Goal: Task Accomplishment & Management: Use online tool/utility

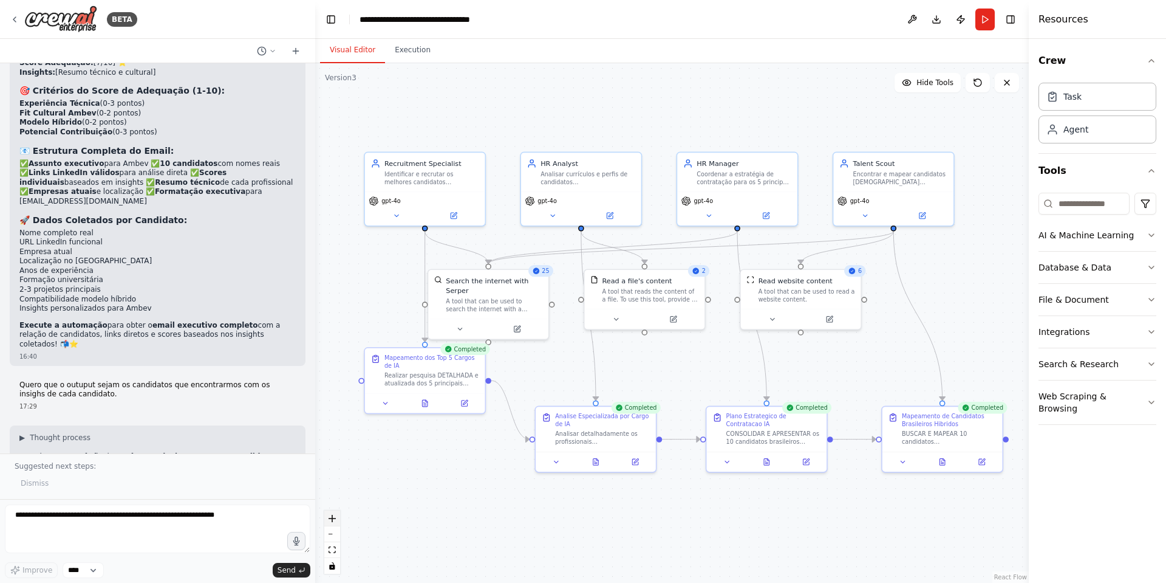
click at [337, 521] on button "zoom in" at bounding box center [332, 518] width 16 height 16
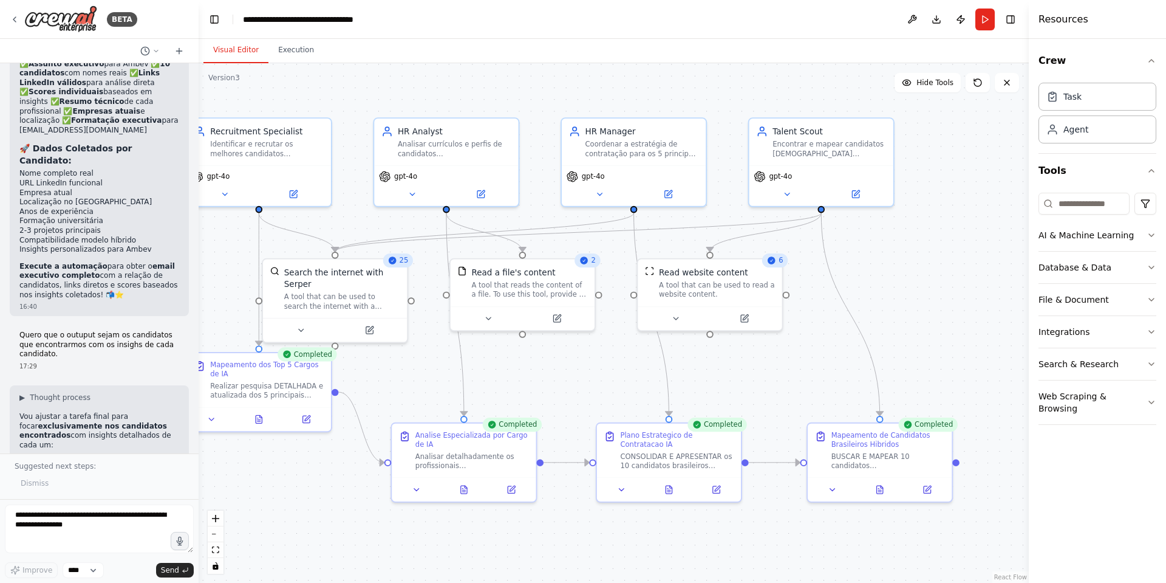
scroll to position [9524, 0]
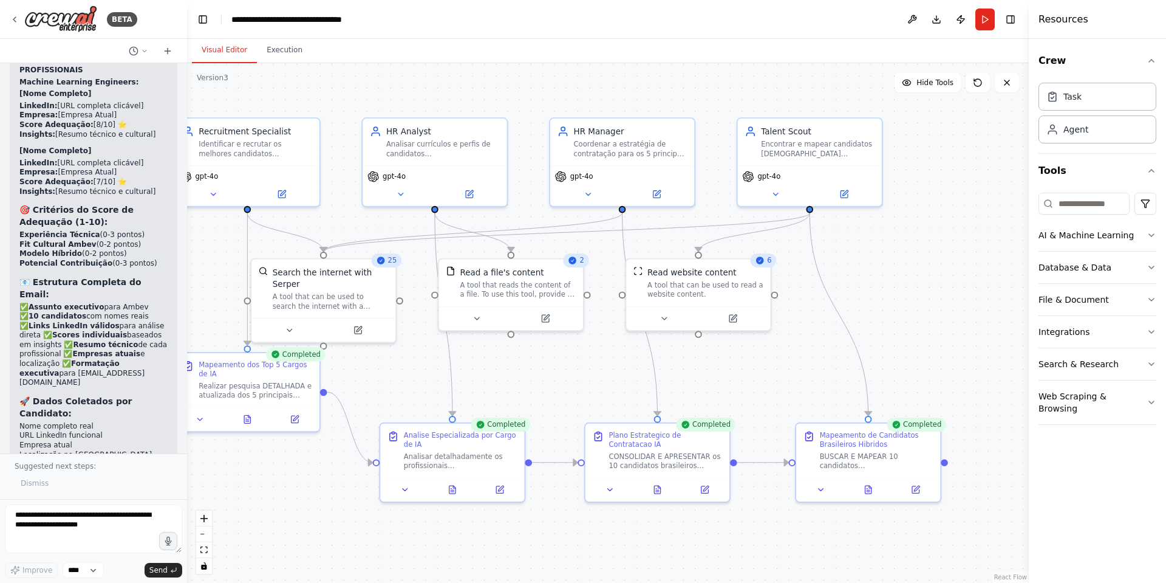
drag, startPoint x: 313, startPoint y: 324, endPoint x: 187, endPoint y: 321, distance: 126.4
click at [187, 321] on div "BETA busque uma crew para RH 13:49 ▶ Thought process Vou verificar sua crew atu…" at bounding box center [583, 291] width 1166 height 583
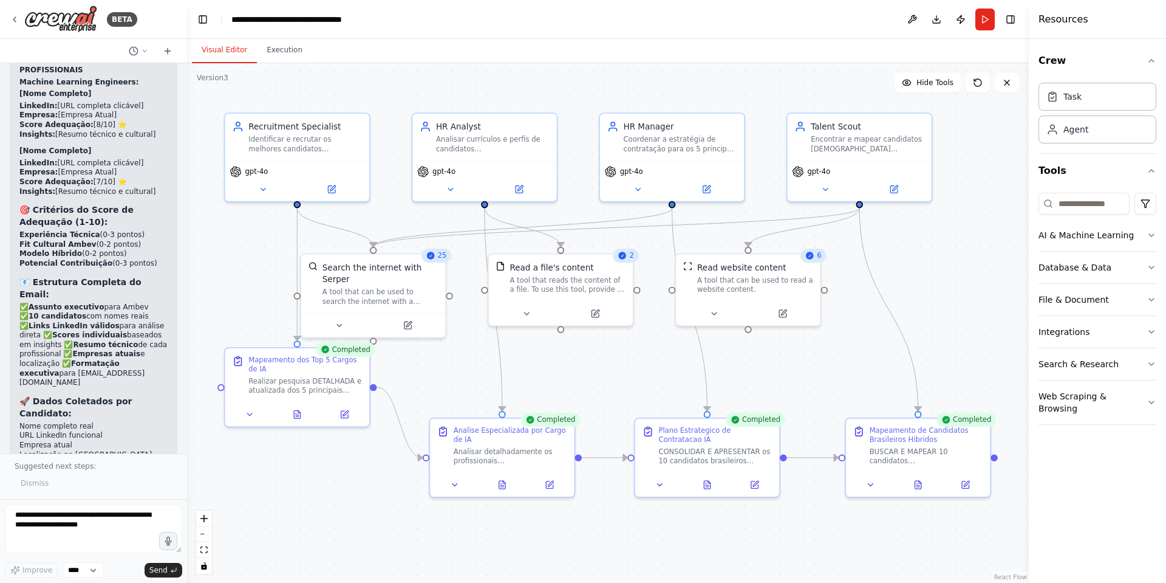
drag, startPoint x: 898, startPoint y: 281, endPoint x: 948, endPoint y: 276, distance: 50.0
click at [948, 276] on div ".deletable-edge-delete-btn { width: 20px; height: 20px; border: 0px solid #ffff…" at bounding box center [608, 322] width 842 height 519
click at [992, 148] on div ".deletable-edge-delete-btn { width: 20px; height: 20px; border: 0px solid #ffff…" at bounding box center [608, 322] width 842 height 519
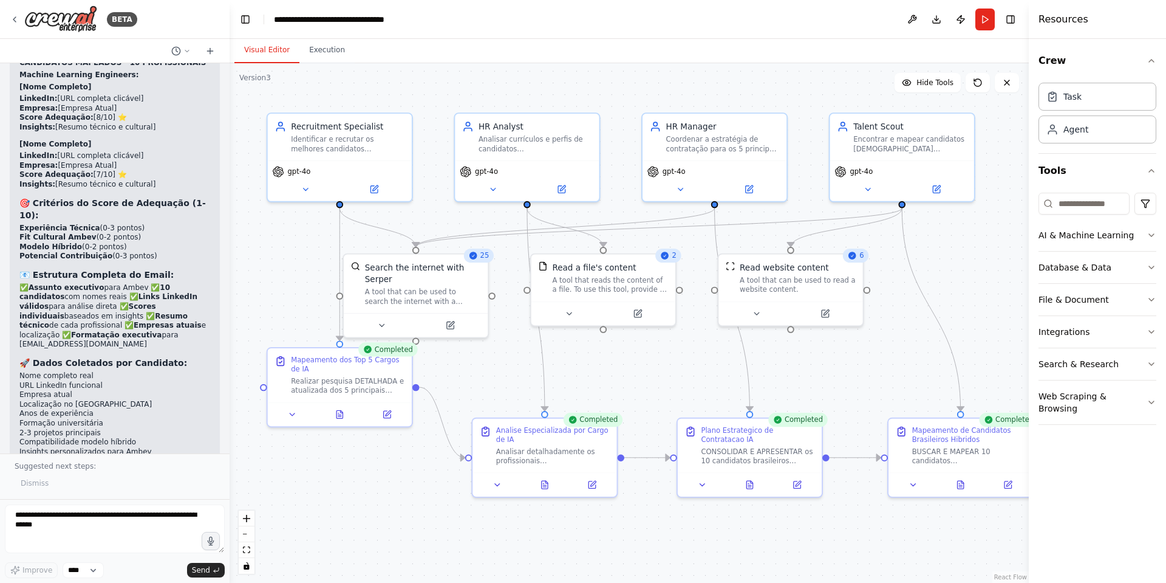
scroll to position [8063, 0]
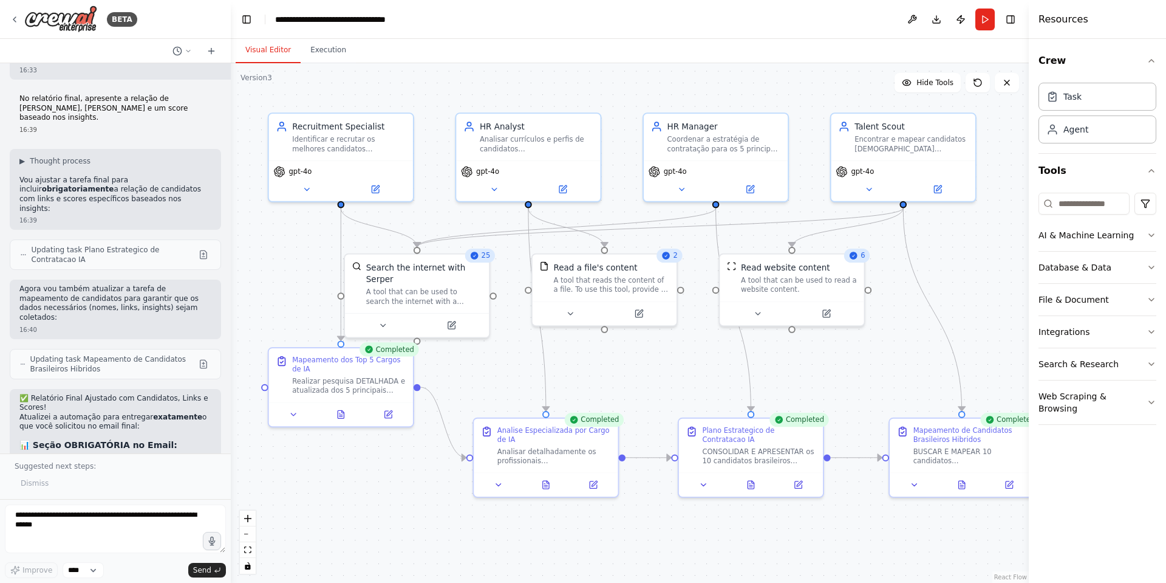
drag, startPoint x: 185, startPoint y: 289, endPoint x: 231, endPoint y: 288, distance: 45.6
click at [231, 288] on div "BETA busque uma crew para RH 13:49 ▶ Thought process Vou verificar sua crew atu…" at bounding box center [583, 291] width 1166 height 583
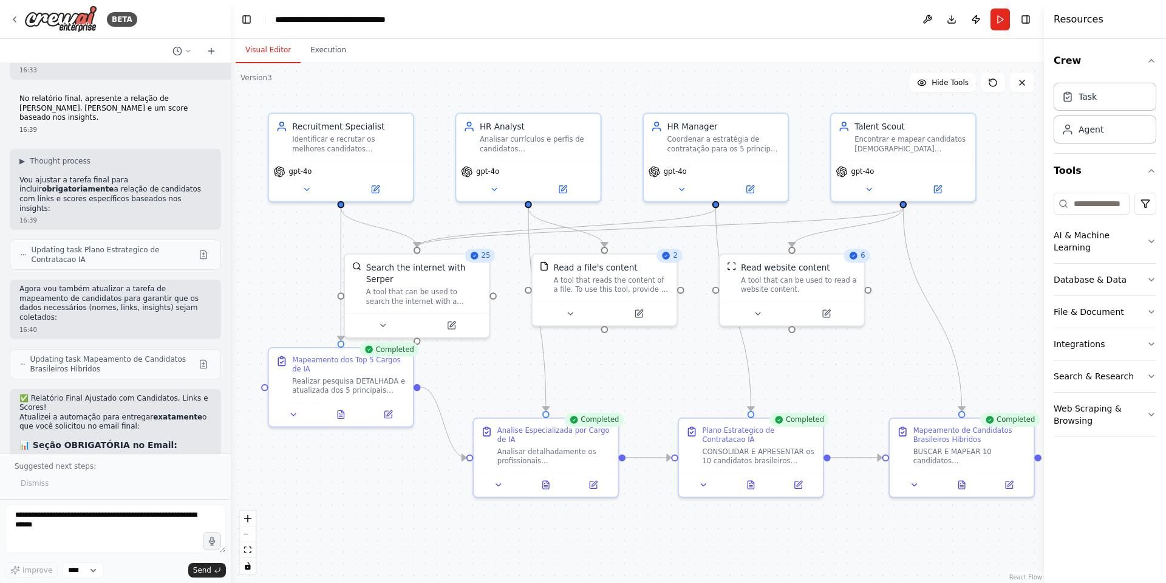
drag, startPoint x: 1029, startPoint y: 219, endPoint x: 1049, endPoint y: 213, distance: 20.8
click at [1049, 213] on div "Resources Crew Task Agent Tools AI & Machine Learning Database & Data File & Do…" at bounding box center [1105, 291] width 122 height 583
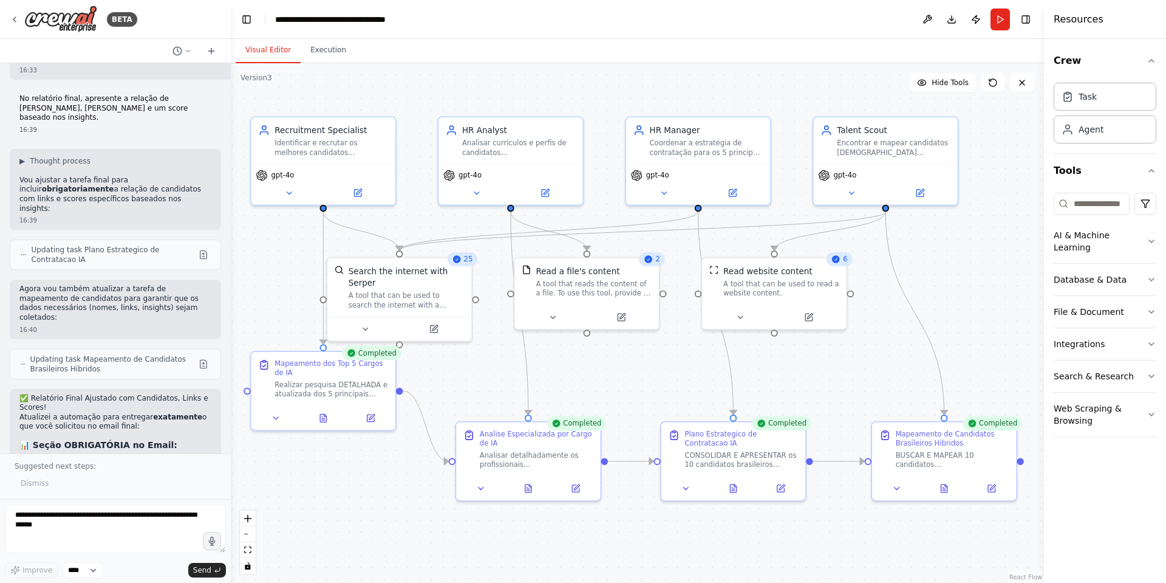
drag, startPoint x: 300, startPoint y: 312, endPoint x: 282, endPoint y: 316, distance: 18.3
click at [282, 316] on div ".deletable-edge-delete-btn { width: 20px; height: 20px; border: 0px solid #ffff…" at bounding box center [637, 322] width 813 height 519
click at [949, 486] on icon at bounding box center [944, 486] width 9 height 9
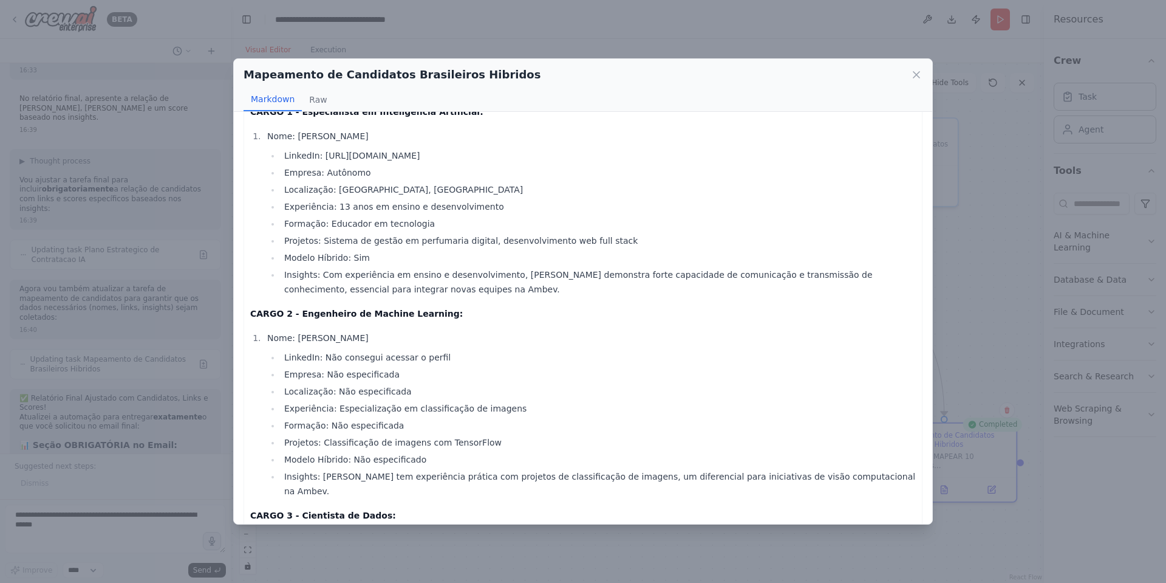
scroll to position [0, 0]
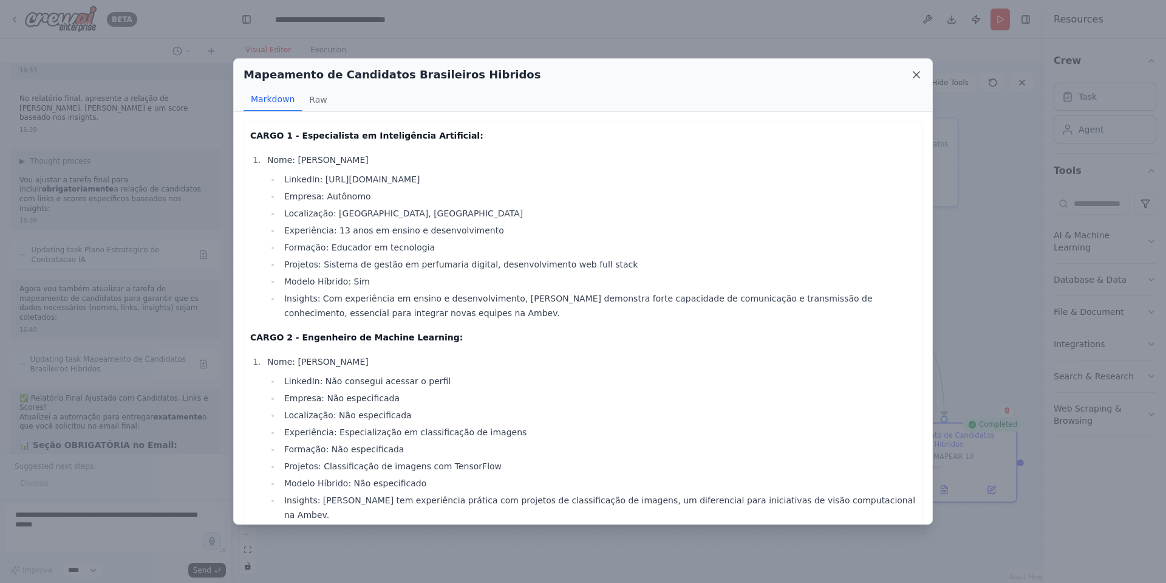
click at [915, 80] on icon at bounding box center [917, 75] width 12 height 12
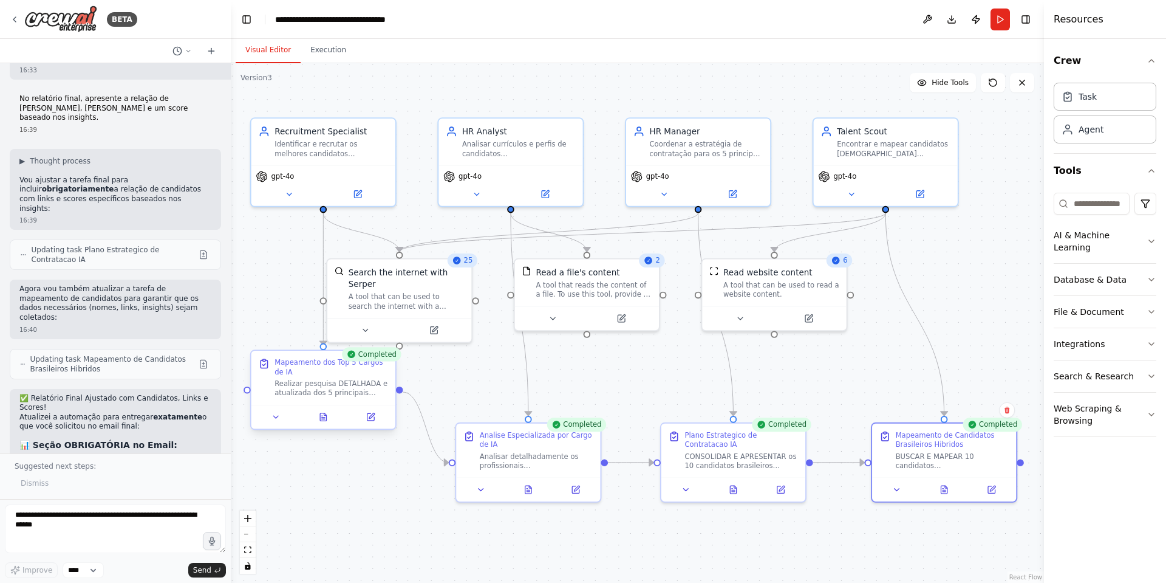
click at [326, 425] on div at bounding box center [323, 417] width 144 height 24
click at [323, 421] on icon at bounding box center [323, 416] width 9 height 9
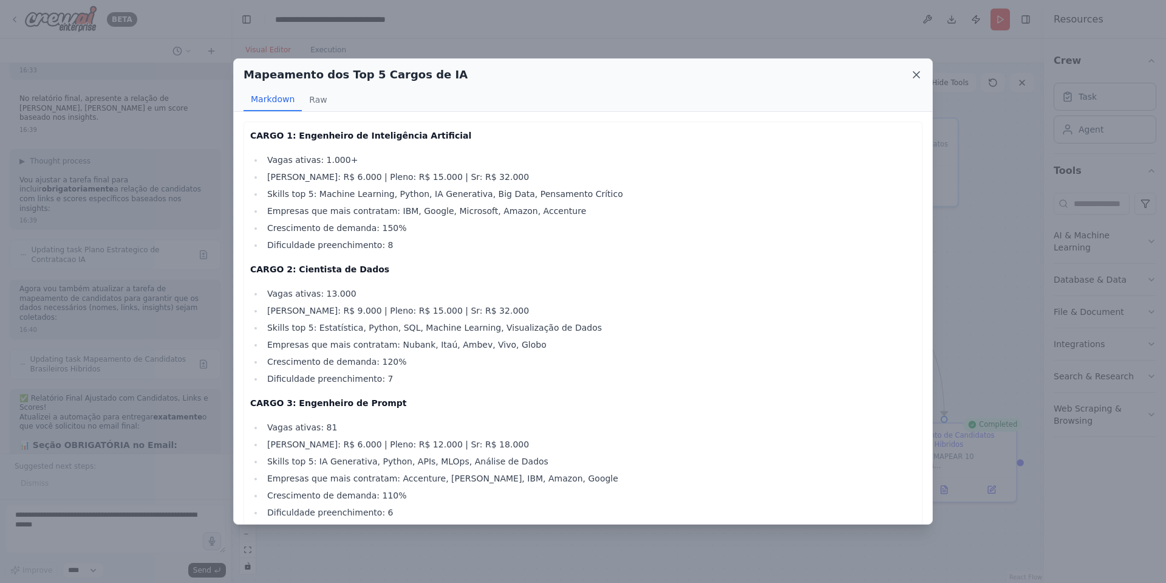
click at [915, 79] on icon at bounding box center [917, 75] width 12 height 12
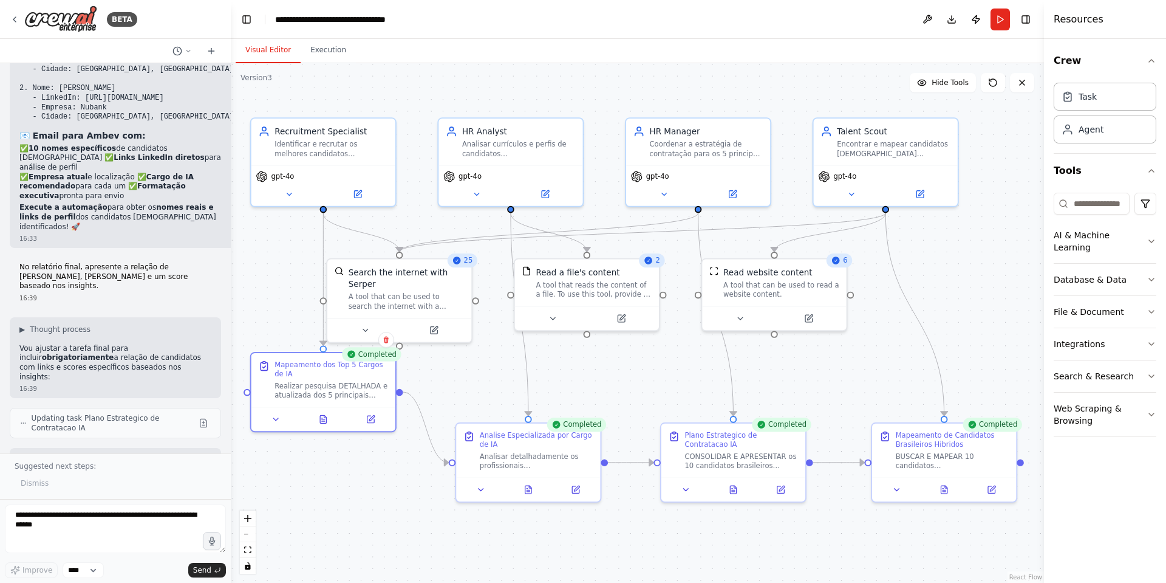
scroll to position [9041, 0]
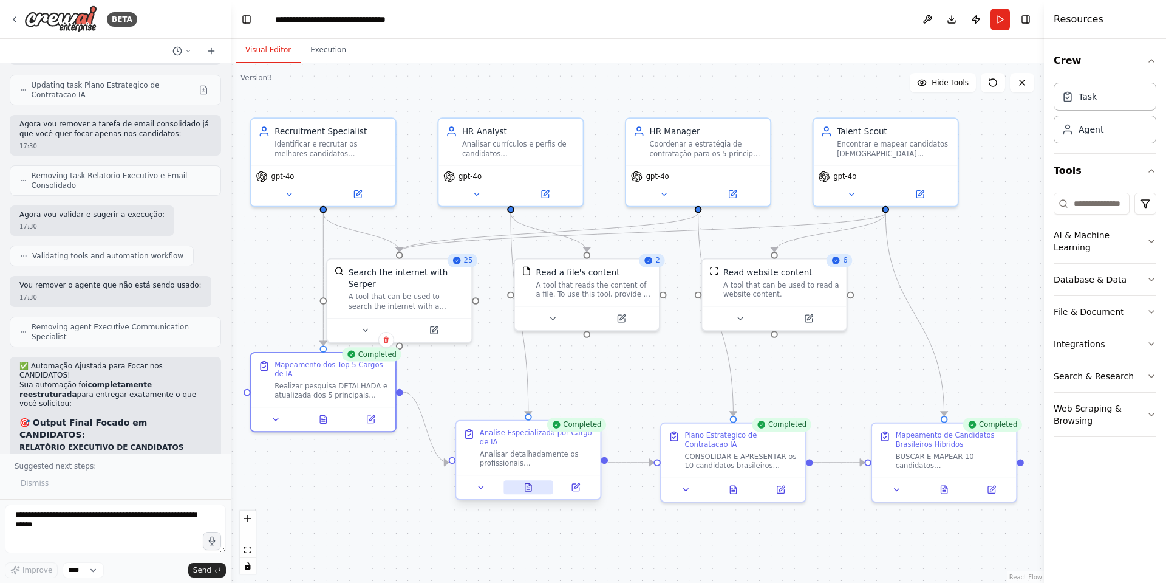
click at [530, 487] on icon at bounding box center [528, 487] width 3 height 0
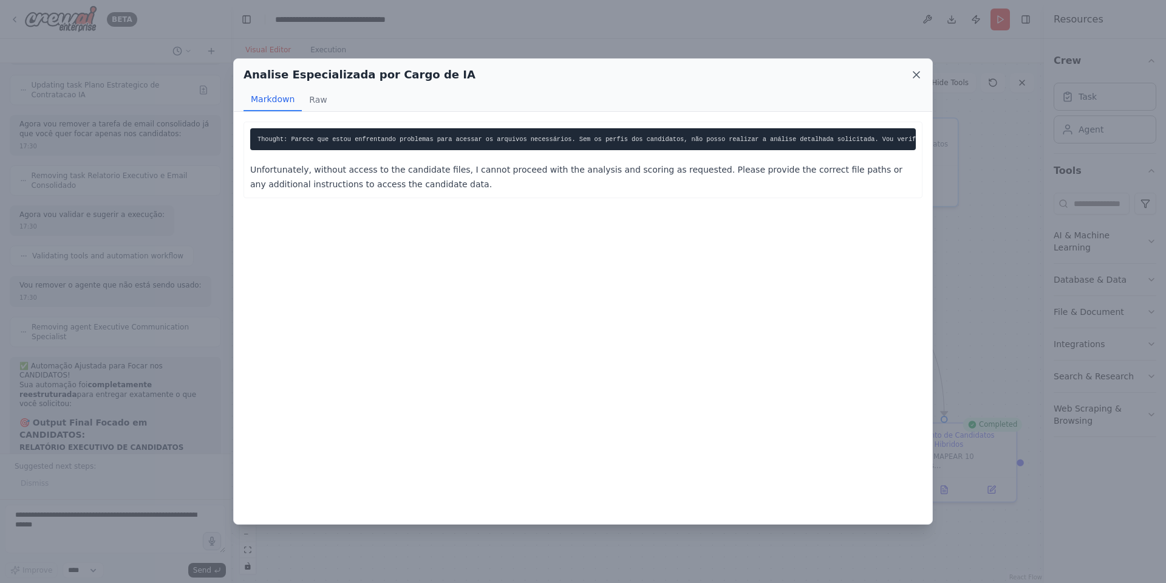
click at [916, 74] on icon at bounding box center [917, 75] width 6 height 6
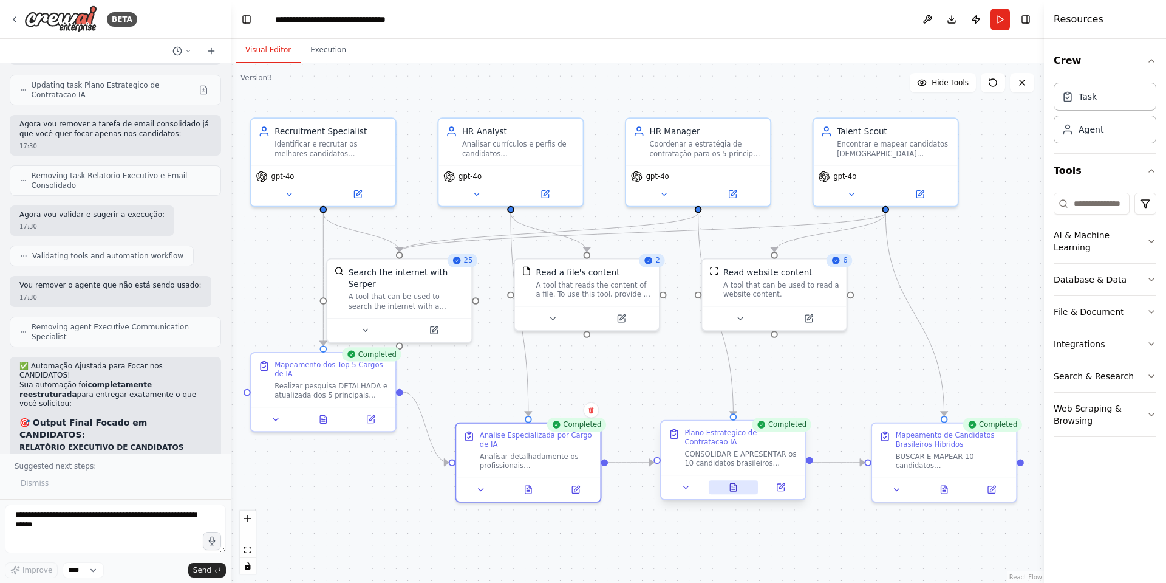
click at [737, 493] on button at bounding box center [734, 487] width 50 height 14
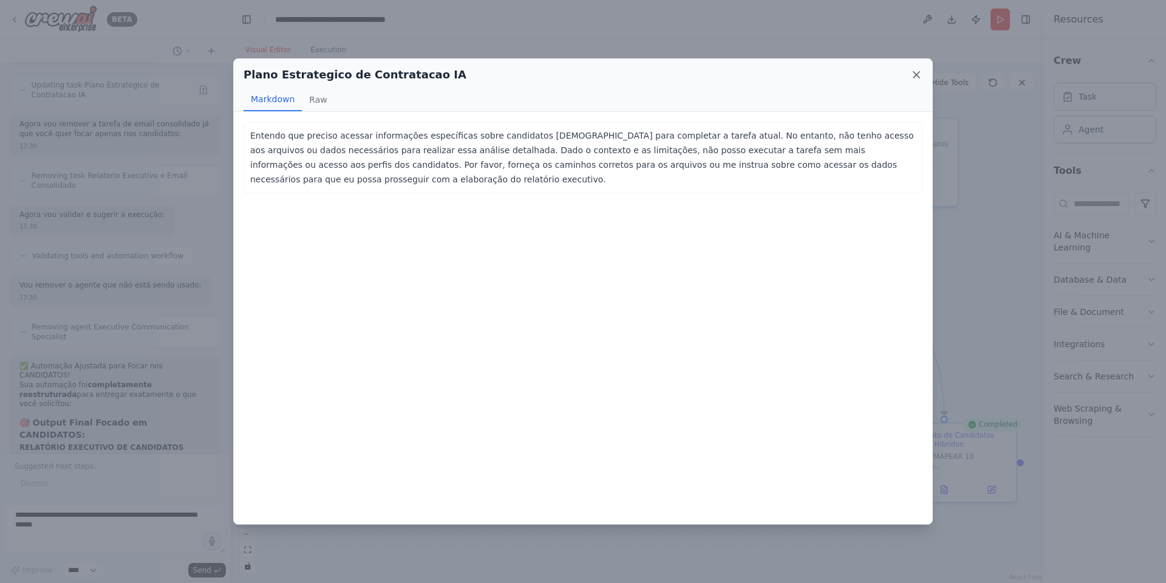
click at [920, 72] on icon at bounding box center [917, 75] width 12 height 12
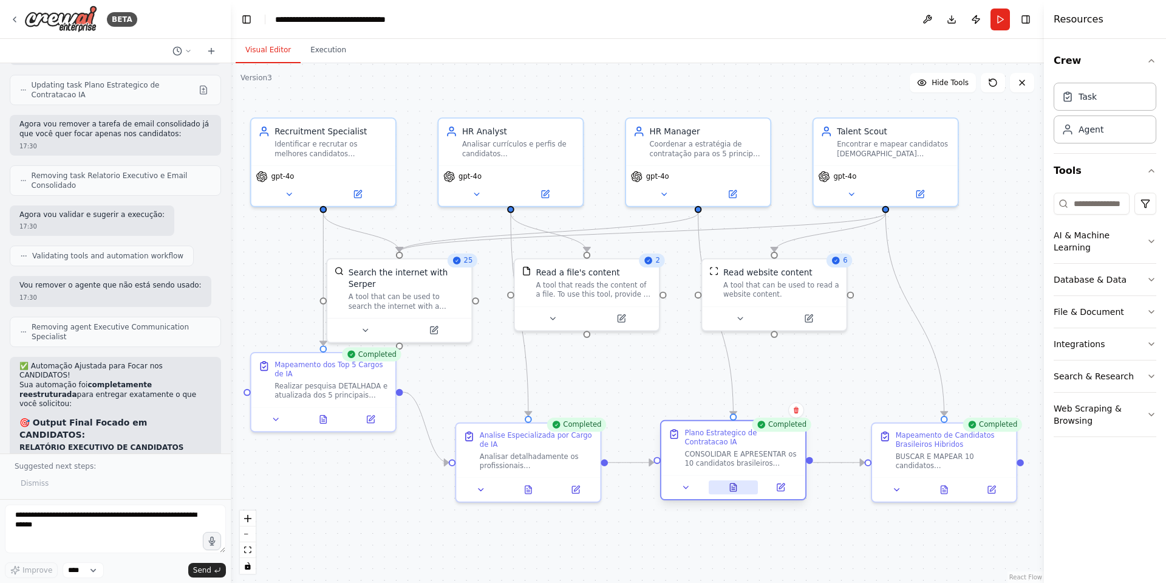
click at [732, 489] on icon at bounding box center [733, 489] width 3 height 0
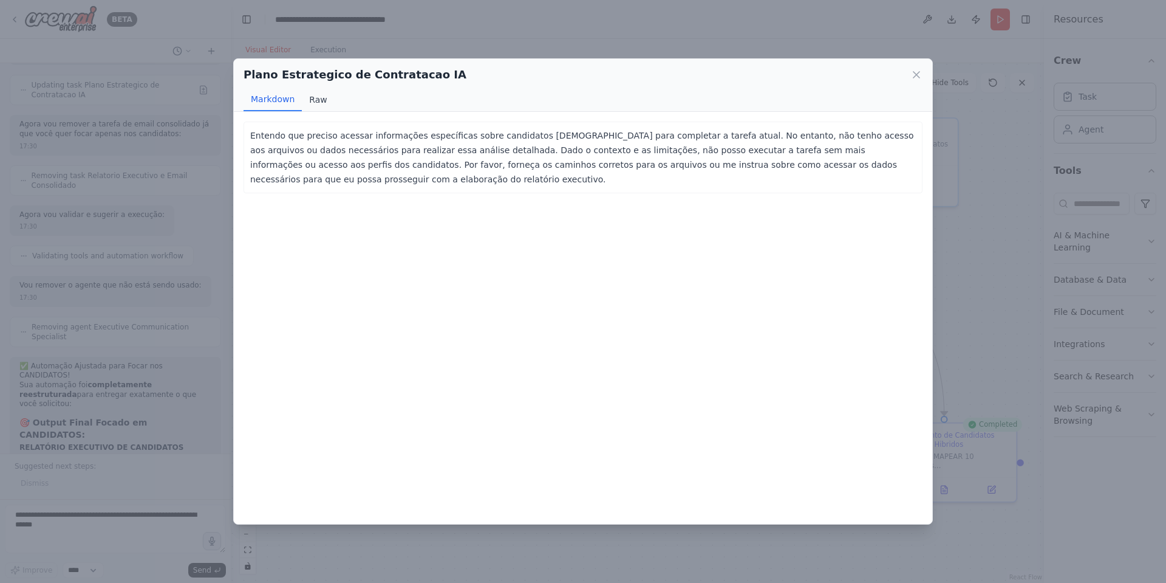
click at [312, 96] on button "Raw" at bounding box center [318, 99] width 32 height 23
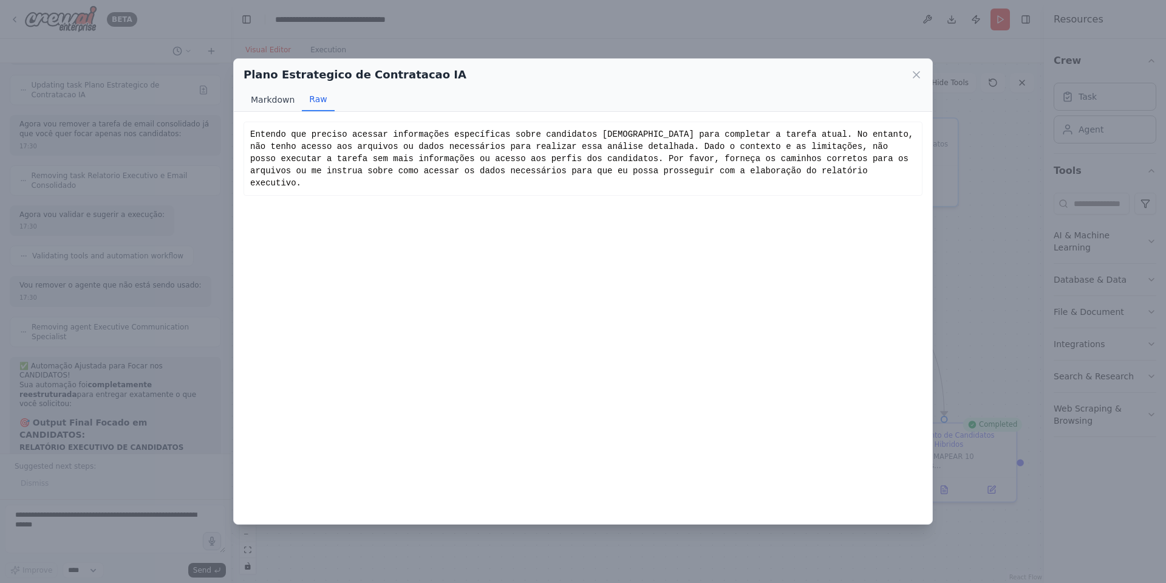
click at [286, 98] on button "Markdown" at bounding box center [273, 99] width 58 height 23
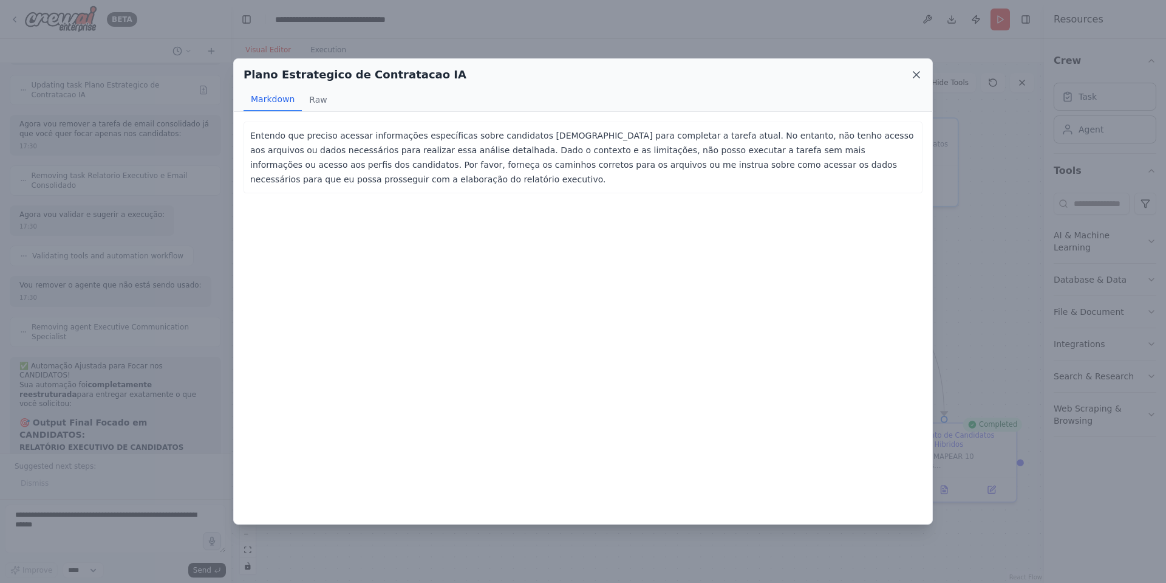
click at [916, 69] on icon at bounding box center [917, 75] width 12 height 12
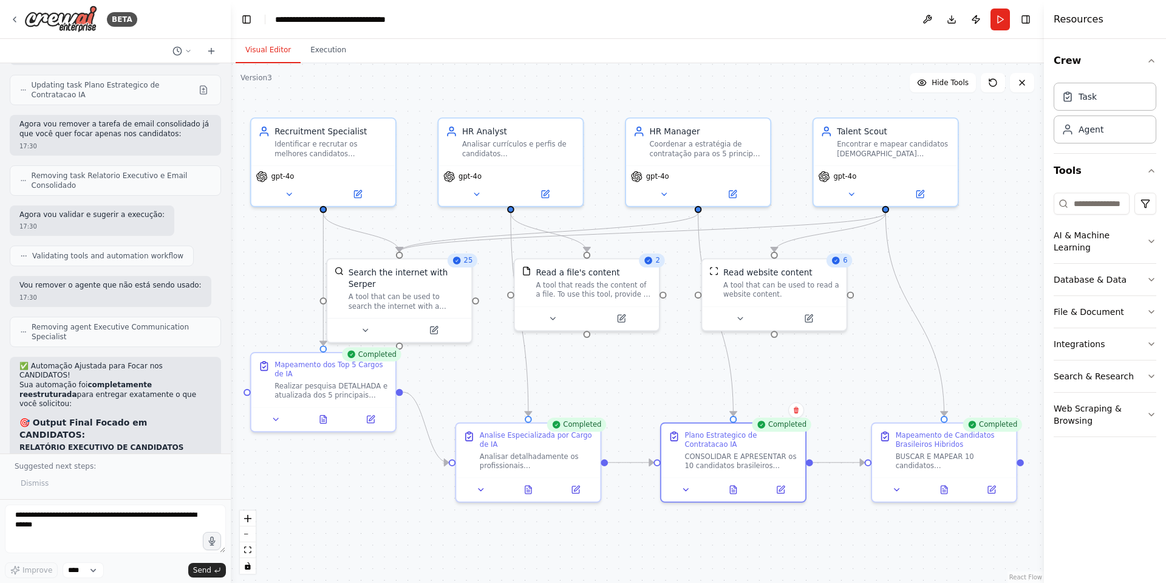
click at [996, 252] on div ".deletable-edge-delete-btn { width: 20px; height: 20px; border: 0px solid #ffff…" at bounding box center [637, 322] width 813 height 519
click at [939, 487] on button at bounding box center [945, 487] width 50 height 14
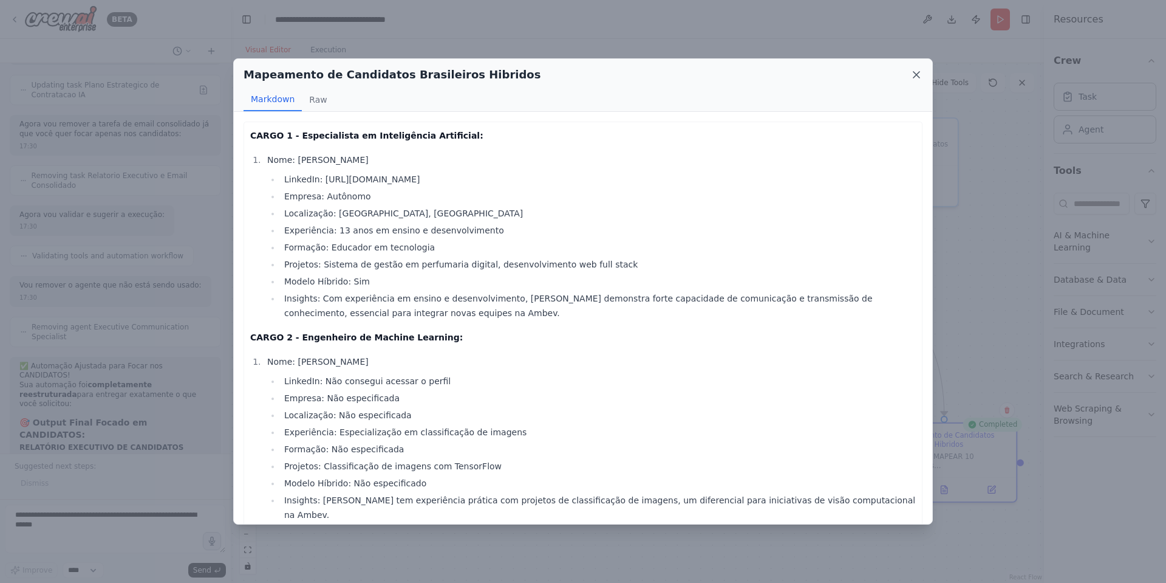
click at [918, 77] on icon at bounding box center [917, 75] width 6 height 6
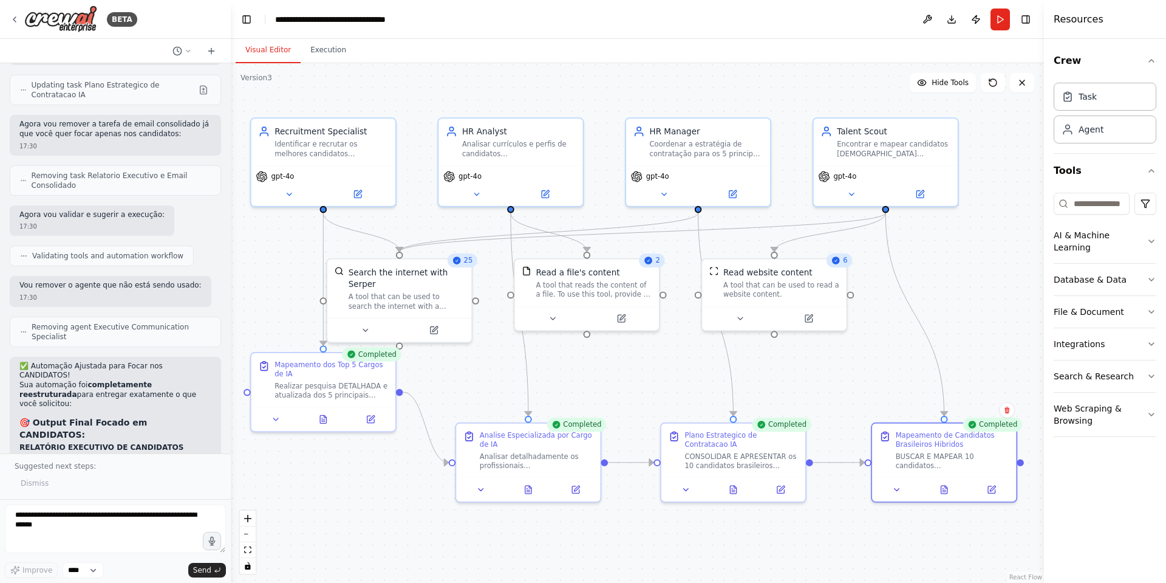
click at [1024, 159] on div ".deletable-edge-delete-btn { width: 20px; height: 20px; border: 0px solid #ffff…" at bounding box center [637, 322] width 813 height 519
click at [977, 266] on div ".deletable-edge-delete-btn { width: 20px; height: 20px; border: 0px solid #ffff…" at bounding box center [637, 322] width 813 height 519
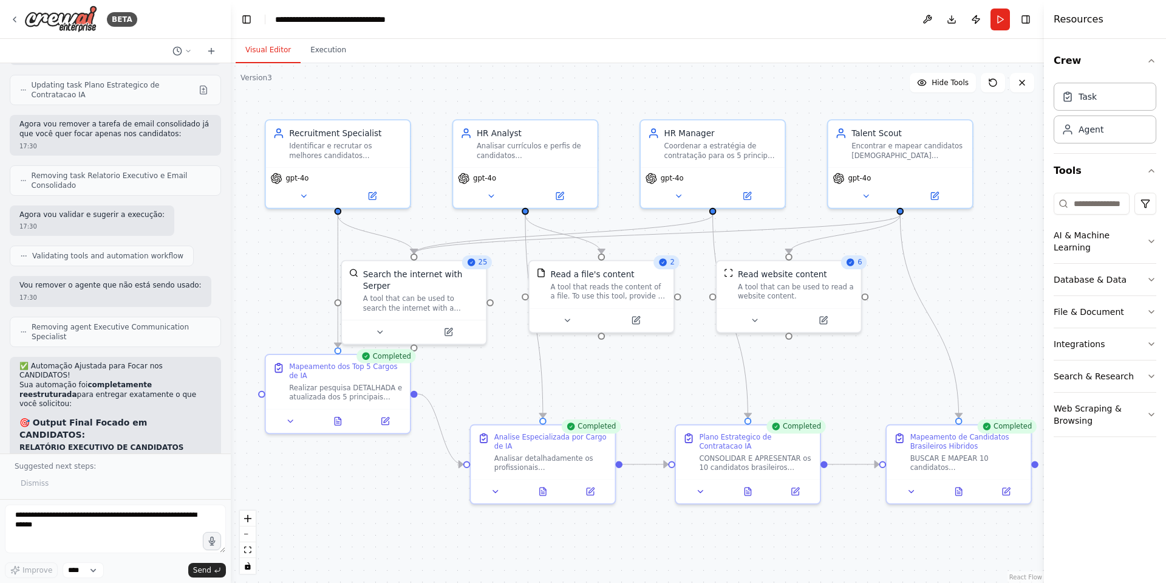
drag, startPoint x: 977, startPoint y: 266, endPoint x: 991, endPoint y: 268, distance: 14.7
click at [991, 268] on div ".deletable-edge-delete-btn { width: 20px; height: 20px; border: 0px solid #ffff…" at bounding box center [637, 322] width 813 height 519
click at [414, 510] on div ".deletable-edge-delete-btn { width: 20px; height: 20px; border: 0px solid #ffff…" at bounding box center [637, 322] width 813 height 519
click at [365, 437] on div ".deletable-edge-delete-btn { width: 20px; height: 20px; border: 0px solid #ffff…" at bounding box center [637, 322] width 813 height 519
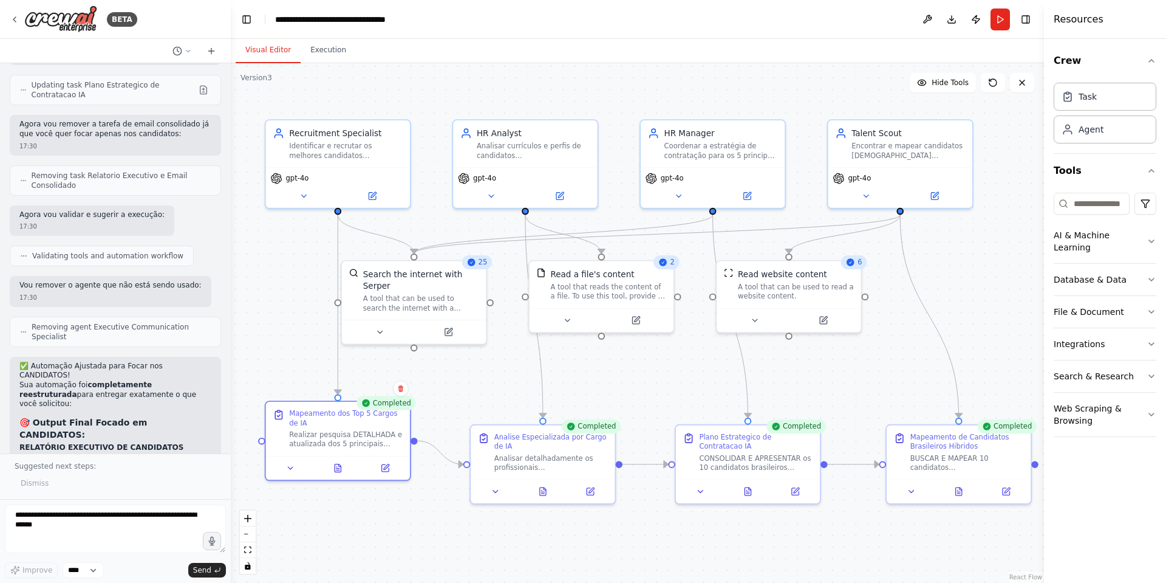
drag, startPoint x: 362, startPoint y: 430, endPoint x: 364, endPoint y: 473, distance: 42.6
click at [364, 473] on div "Mapeamento dos Top 5 Cargos de IA Realizar pesquisa DETALHADA e atualizada dos …" at bounding box center [338, 440] width 146 height 80
click at [975, 268] on div ".deletable-edge-delete-btn { width: 20px; height: 20px; border: 0px solid #ffff…" at bounding box center [637, 322] width 813 height 519
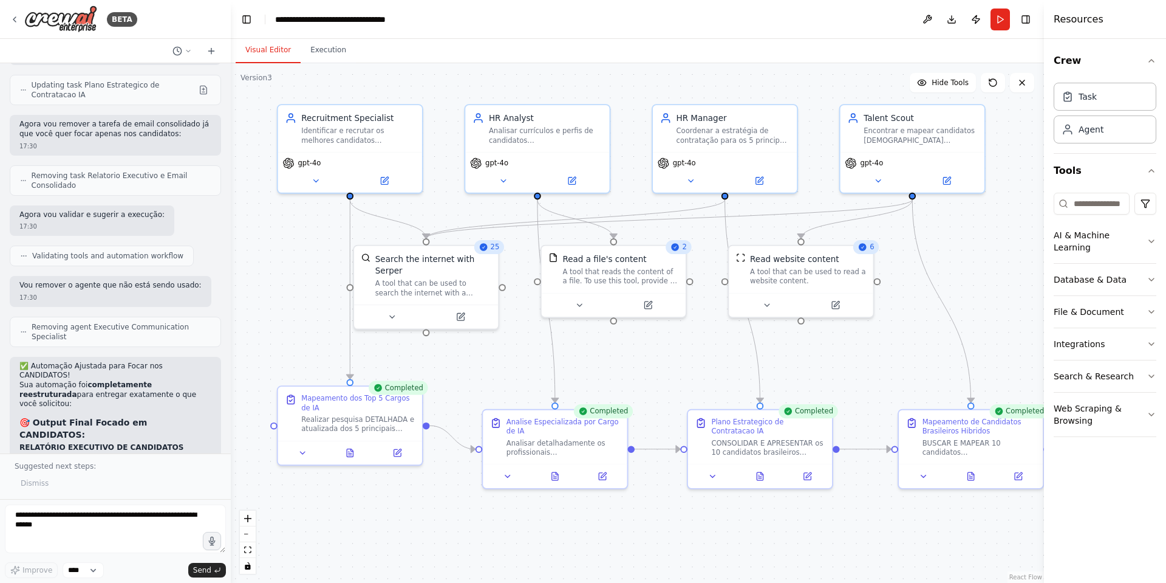
drag, startPoint x: 607, startPoint y: 102, endPoint x: 619, endPoint y: 87, distance: 19.4
click at [619, 87] on div ".deletable-edge-delete-btn { width: 20px; height: 20px; border: 0px solid #ffff…" at bounding box center [637, 322] width 813 height 519
click at [351, 456] on button at bounding box center [350, 450] width 50 height 14
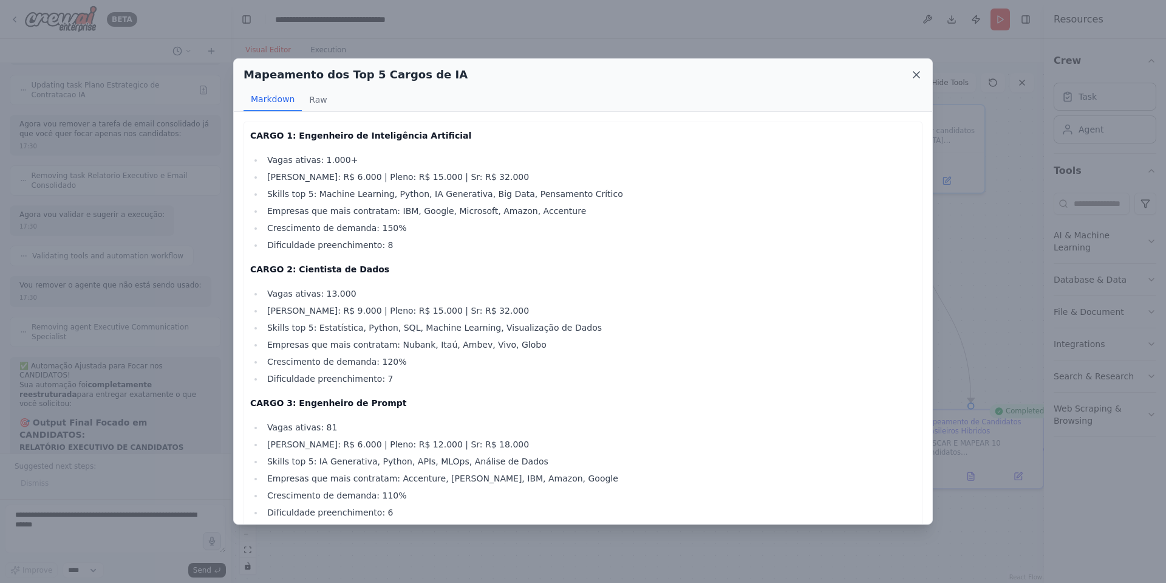
click at [917, 73] on icon at bounding box center [917, 75] width 12 height 12
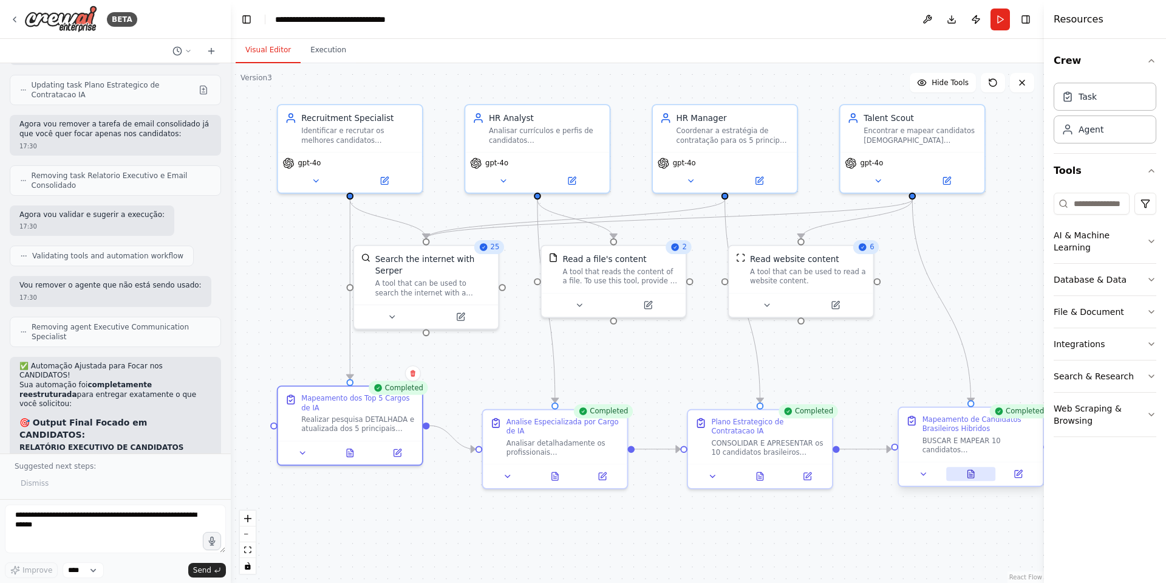
click at [968, 476] on icon at bounding box center [971, 474] width 6 height 8
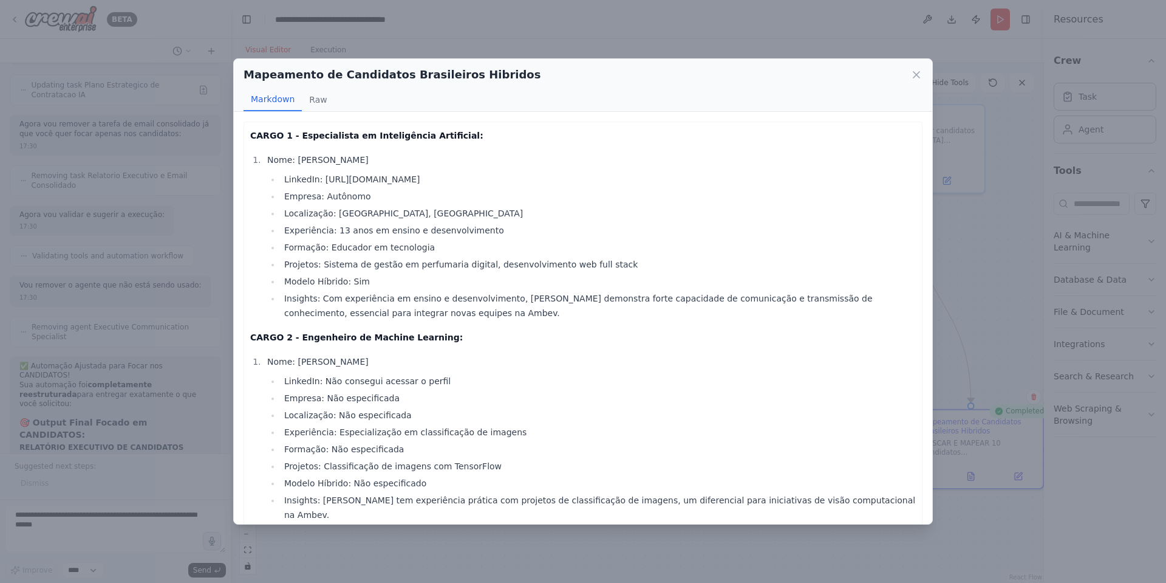
scroll to position [1, 0]
click at [918, 74] on icon at bounding box center [917, 75] width 12 height 12
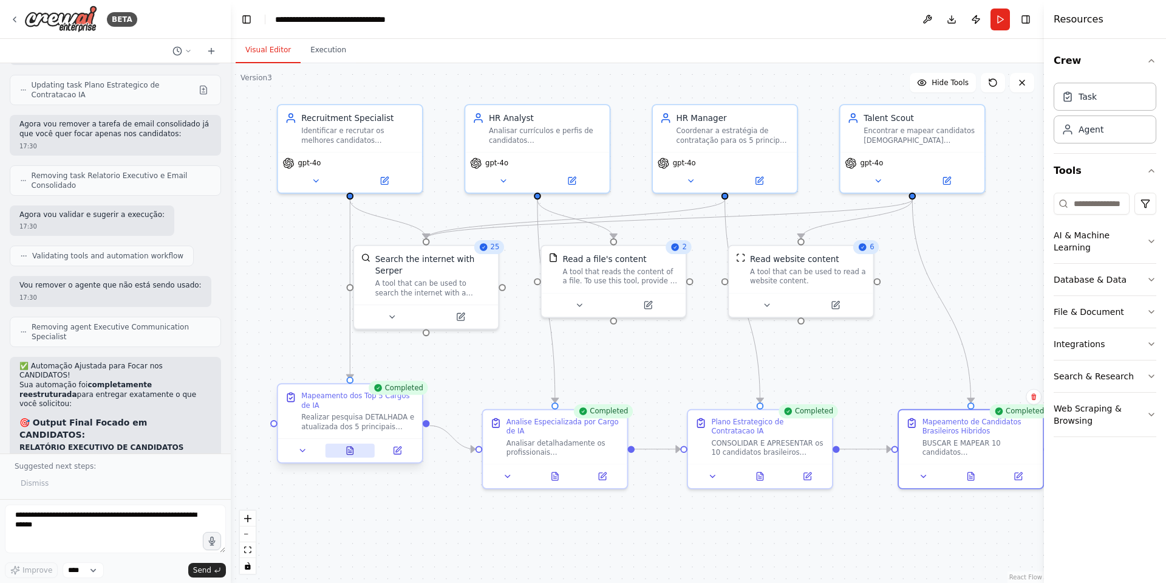
click at [350, 450] on icon at bounding box center [350, 450] width 6 height 8
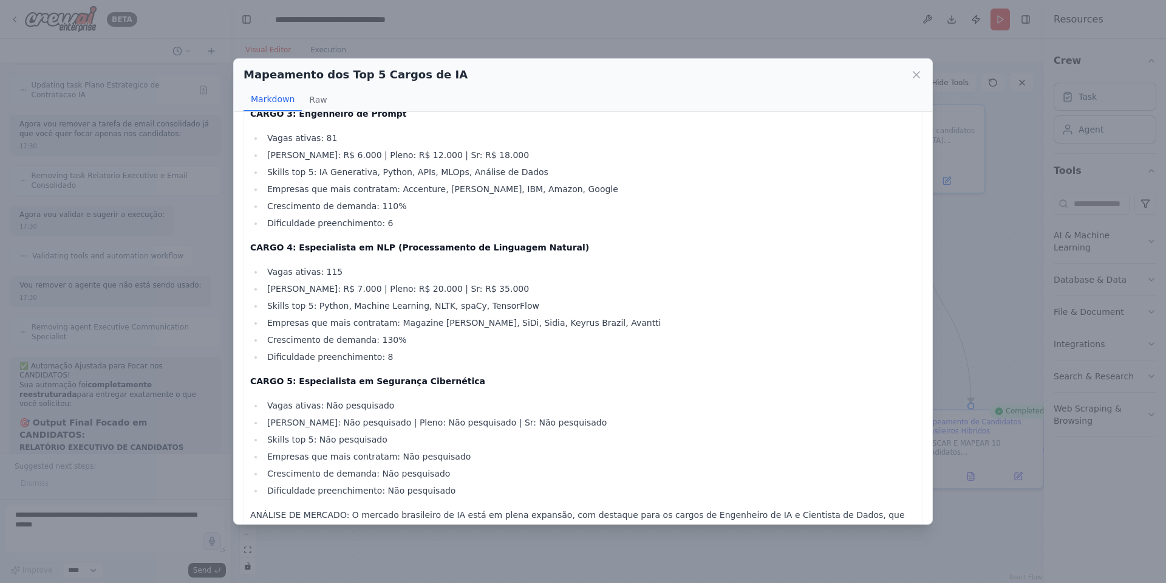
scroll to position [316, 0]
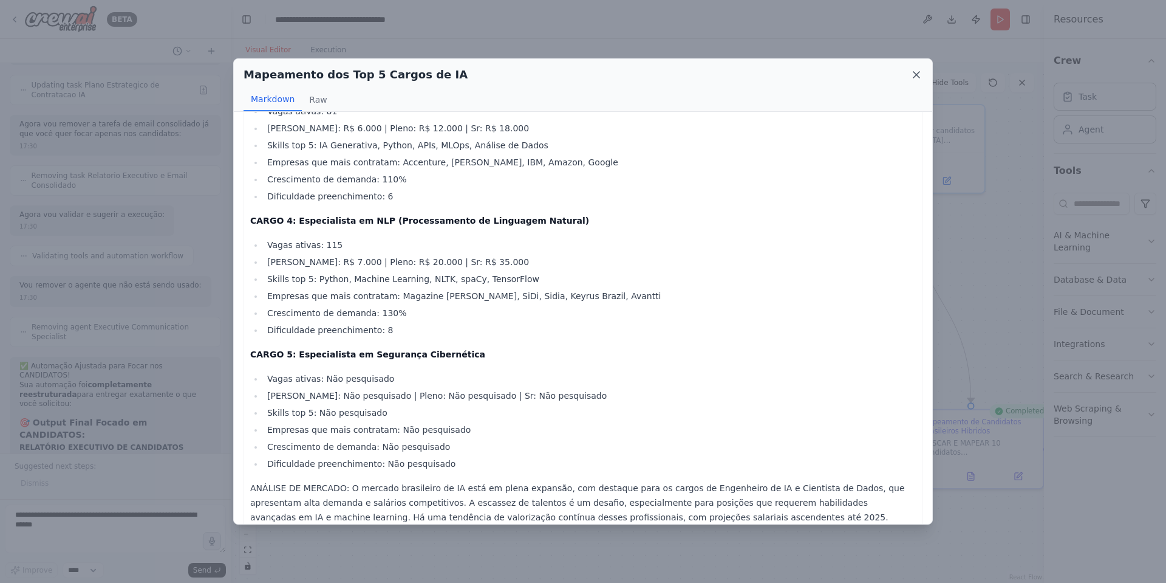
click at [915, 77] on icon at bounding box center [917, 75] width 12 height 12
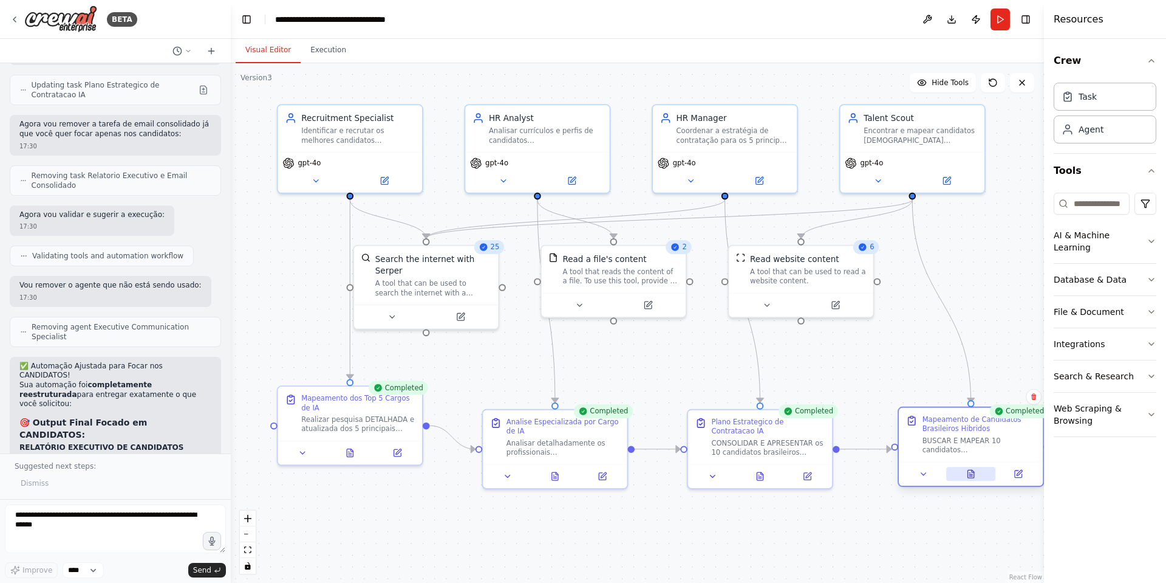
click at [970, 471] on icon at bounding box center [971, 474] width 6 height 8
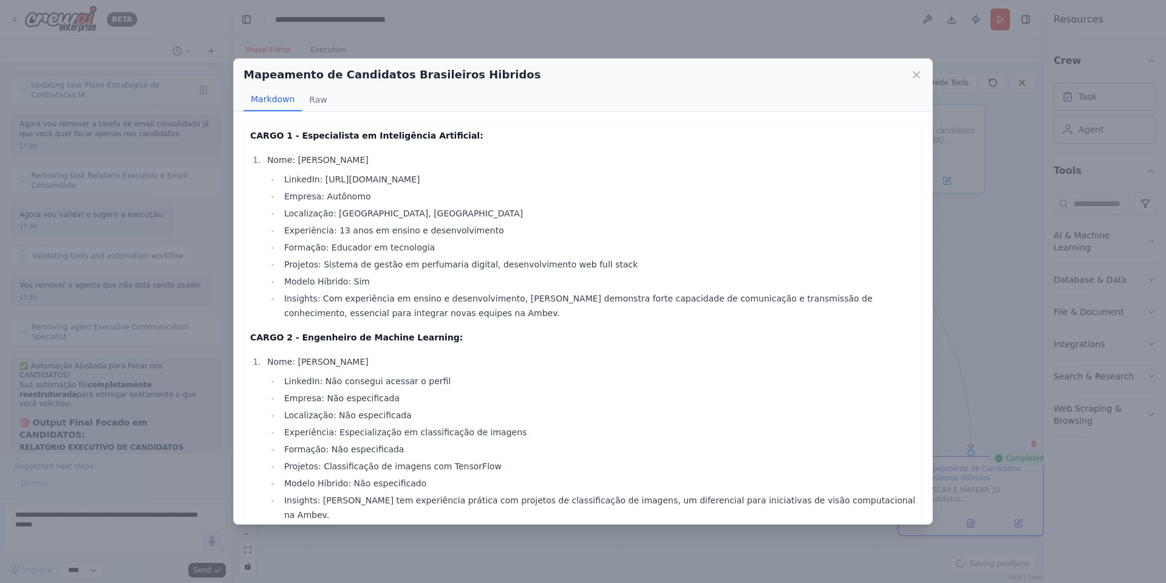
click at [428, 281] on li "Modelo Híbrido: Sim" at bounding box center [598, 281] width 635 height 15
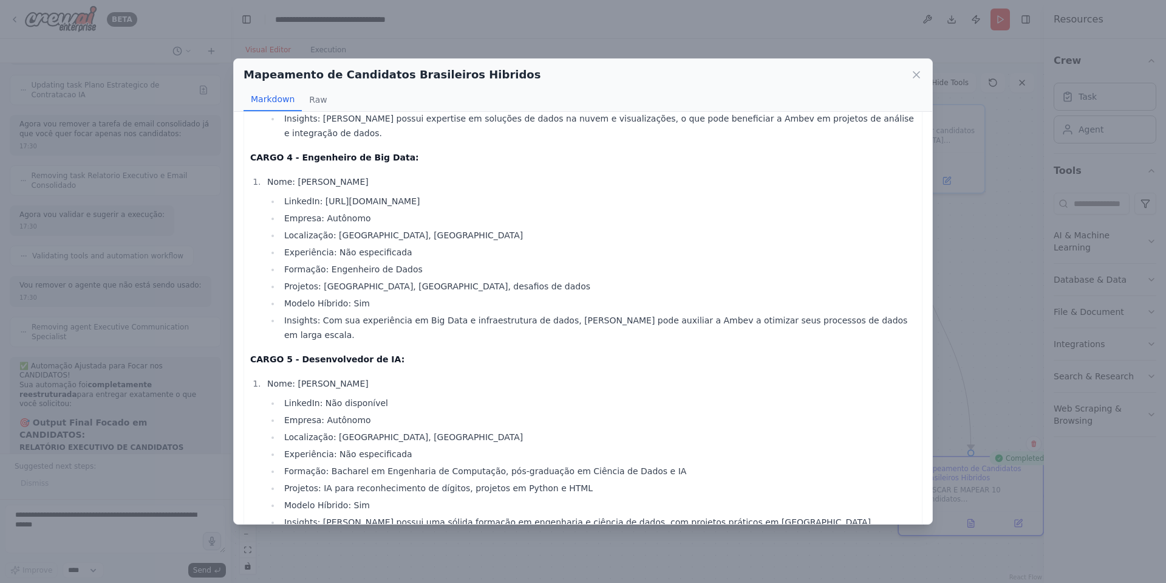
scroll to position [615, 0]
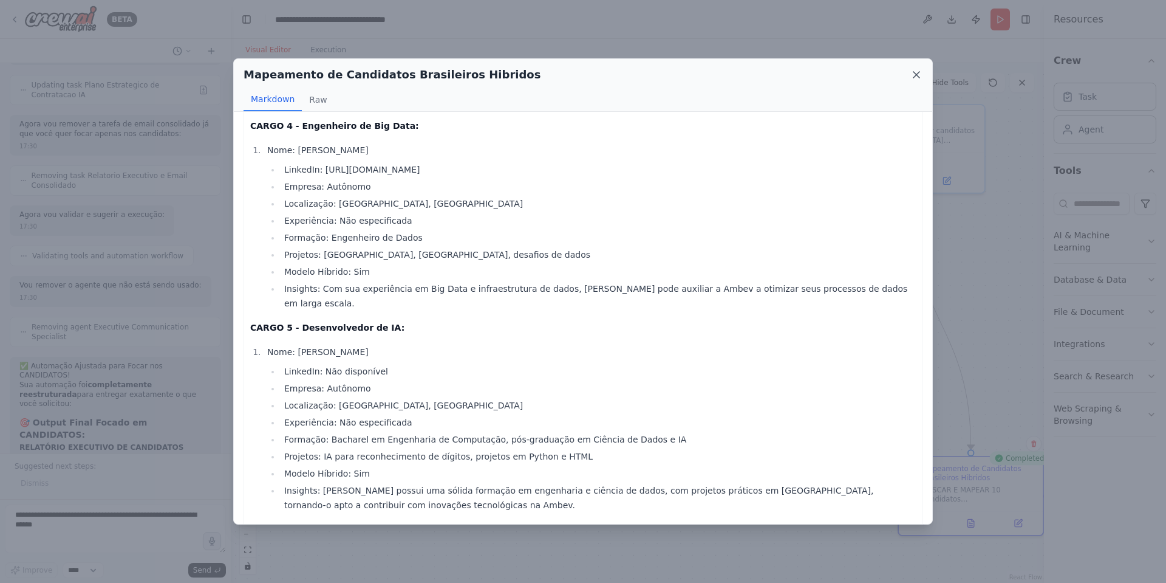
click at [917, 72] on icon at bounding box center [917, 75] width 12 height 12
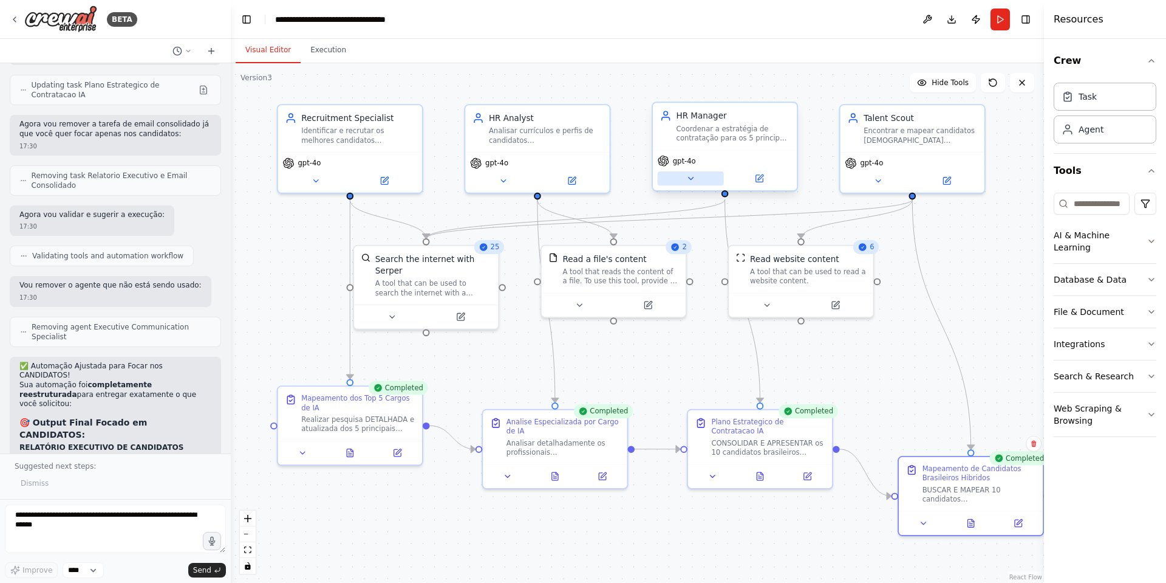
click at [696, 179] on button at bounding box center [691, 178] width 66 height 14
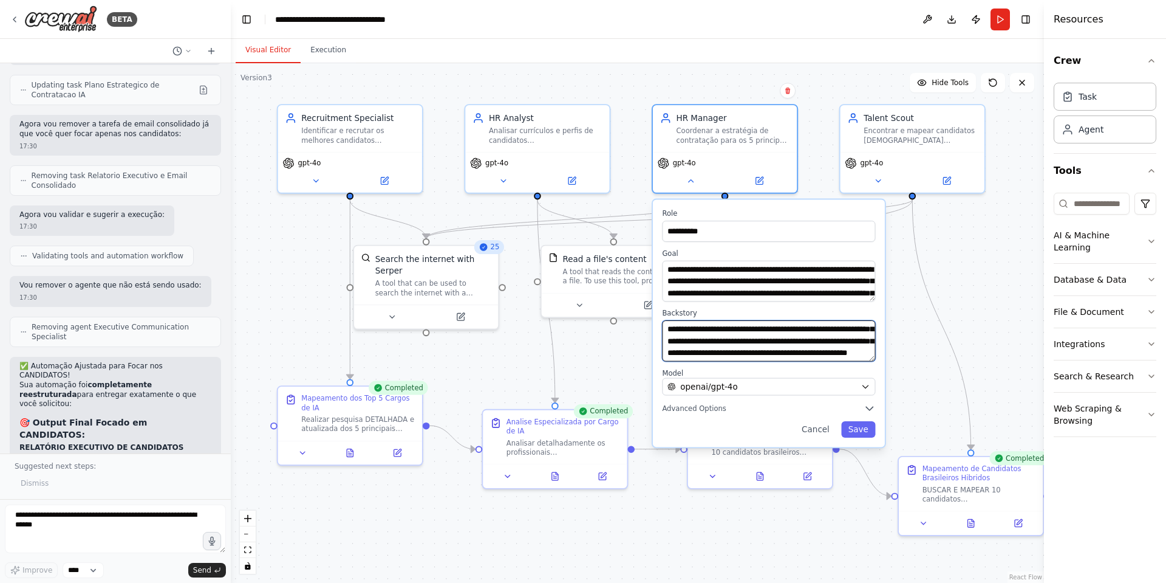
scroll to position [97, 0]
click at [932, 329] on div ".deletable-edge-delete-btn { width: 20px; height: 20px; border: 0px solid #ffff…" at bounding box center [637, 322] width 813 height 519
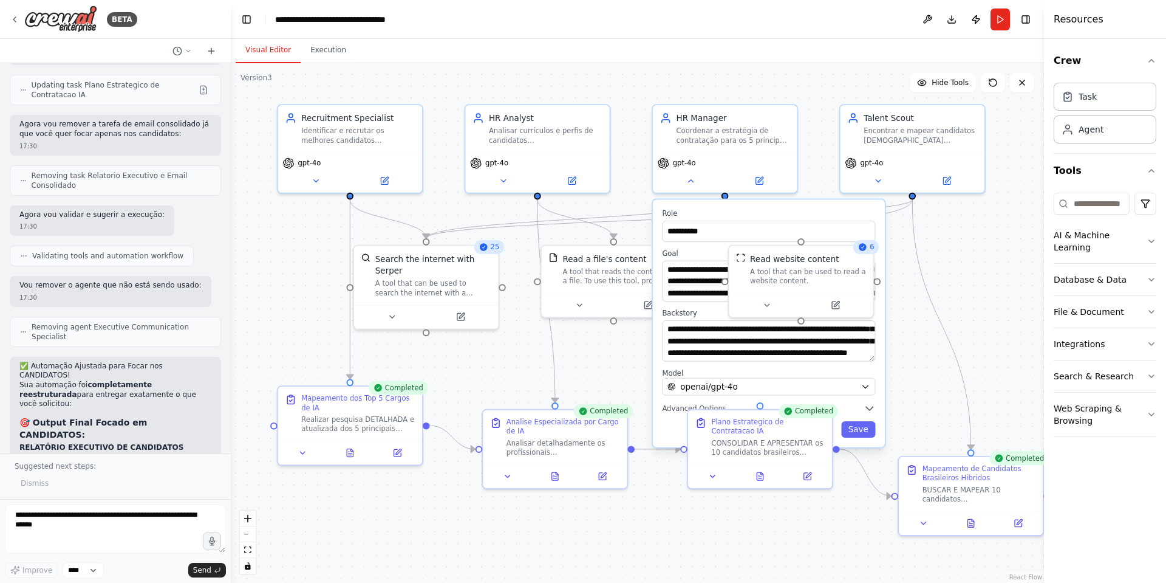
click at [787, 503] on div ".deletable-edge-delete-btn { width: 20px; height: 20px; border: 0px solid #ffff…" at bounding box center [637, 322] width 813 height 519
click at [973, 525] on button at bounding box center [971, 520] width 50 height 14
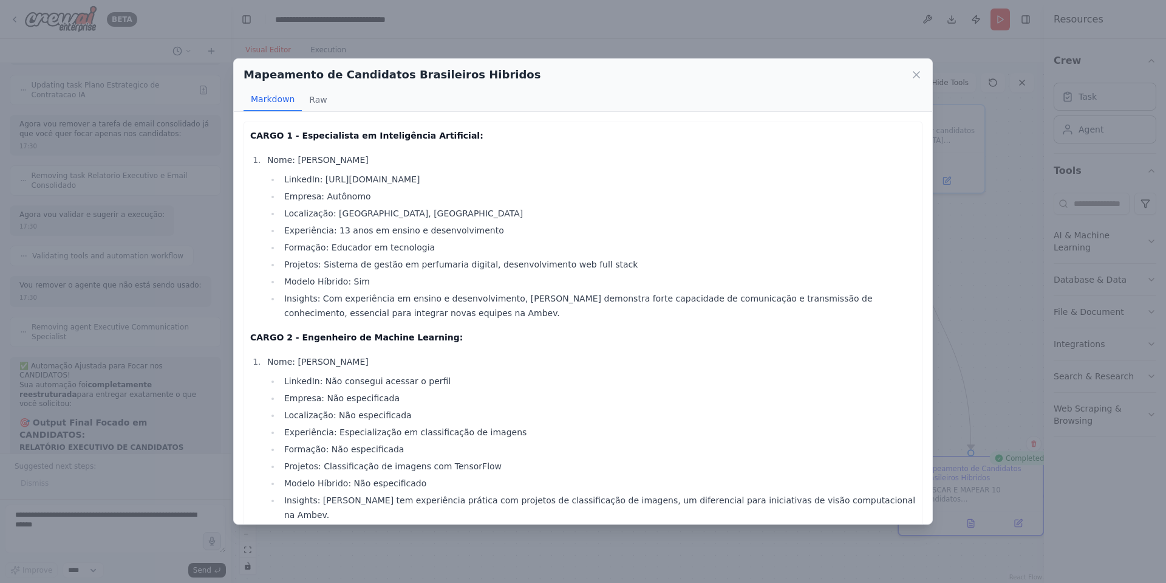
drag, startPoint x: 320, startPoint y: 182, endPoint x: 479, endPoint y: 171, distance: 159.5
click at [479, 172] on li "LinkedIn: https://linkedin.com/in/joandson-silva" at bounding box center [598, 179] width 635 height 15
copy li "https://linkedin.com/in/joandson-silva"
click at [916, 71] on icon at bounding box center [917, 75] width 12 height 12
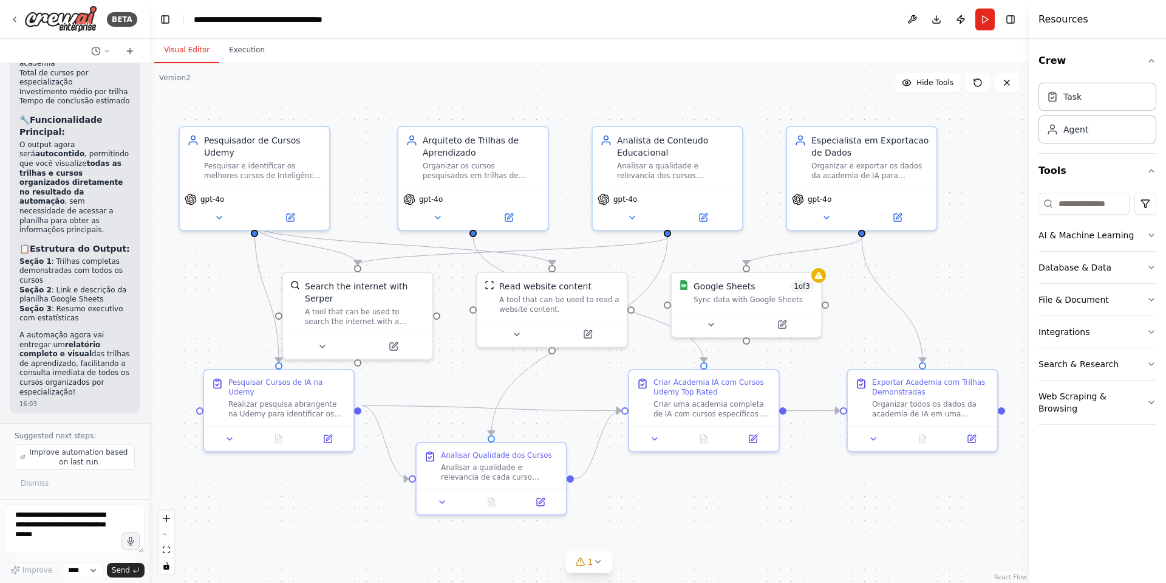
click at [843, 541] on div ".deletable-edge-delete-btn { width: 20px; height: 20px; border: 0px solid #ffff…" at bounding box center [589, 322] width 880 height 519
click at [747, 511] on div ".deletable-edge-delete-btn { width: 20px; height: 20px; border: 0px solid #ffff…" at bounding box center [589, 322] width 880 height 519
click at [986, 22] on button "Run" at bounding box center [985, 20] width 19 height 22
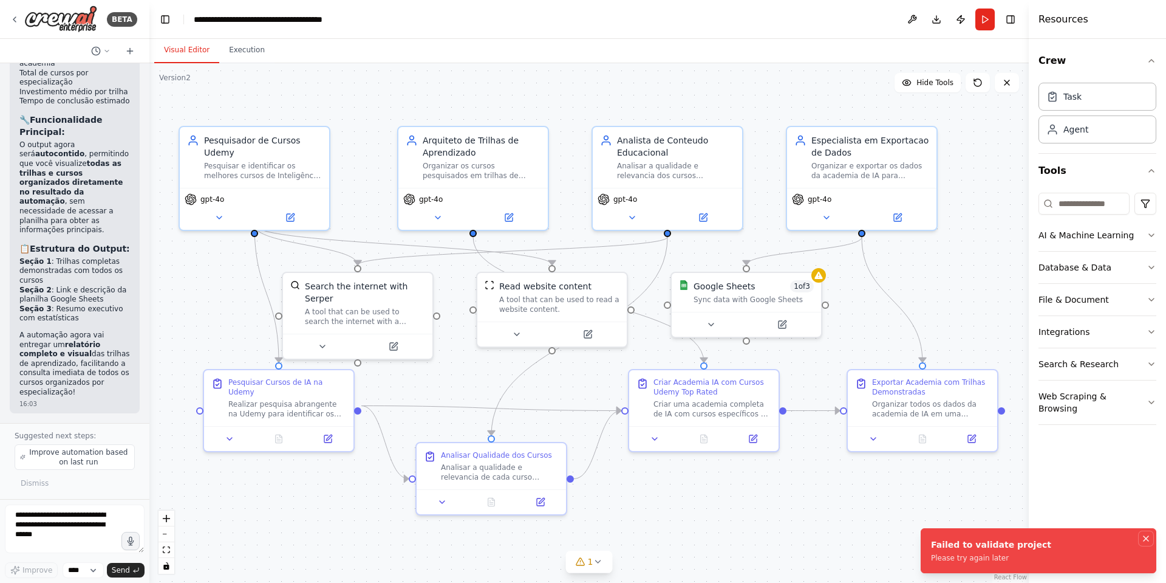
click at [1151, 536] on icon "Notifications (F8)" at bounding box center [1146, 538] width 10 height 10
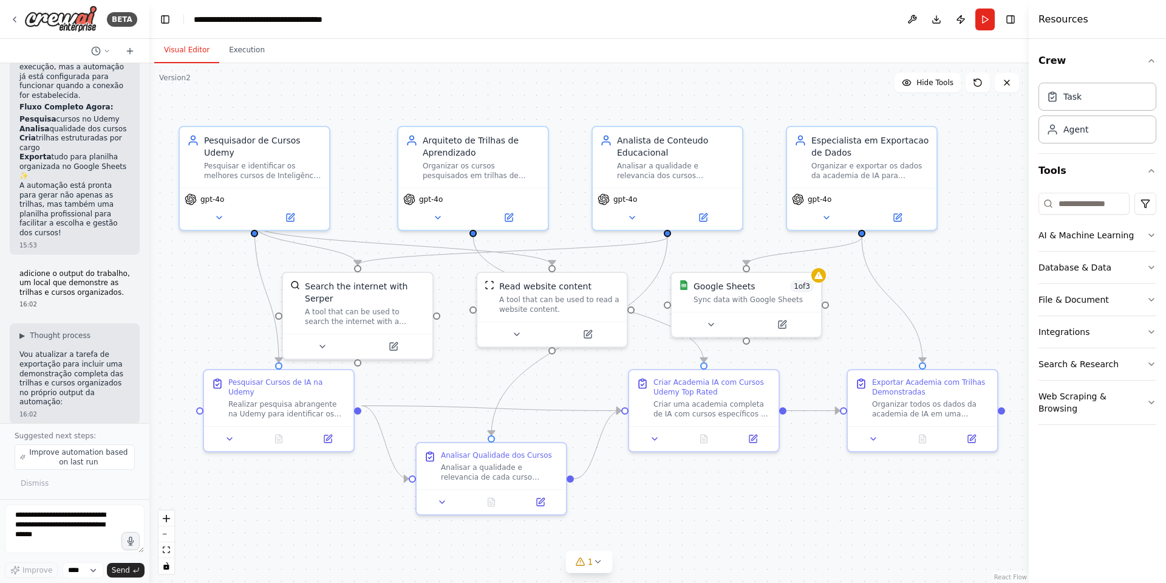
scroll to position [4996, 0]
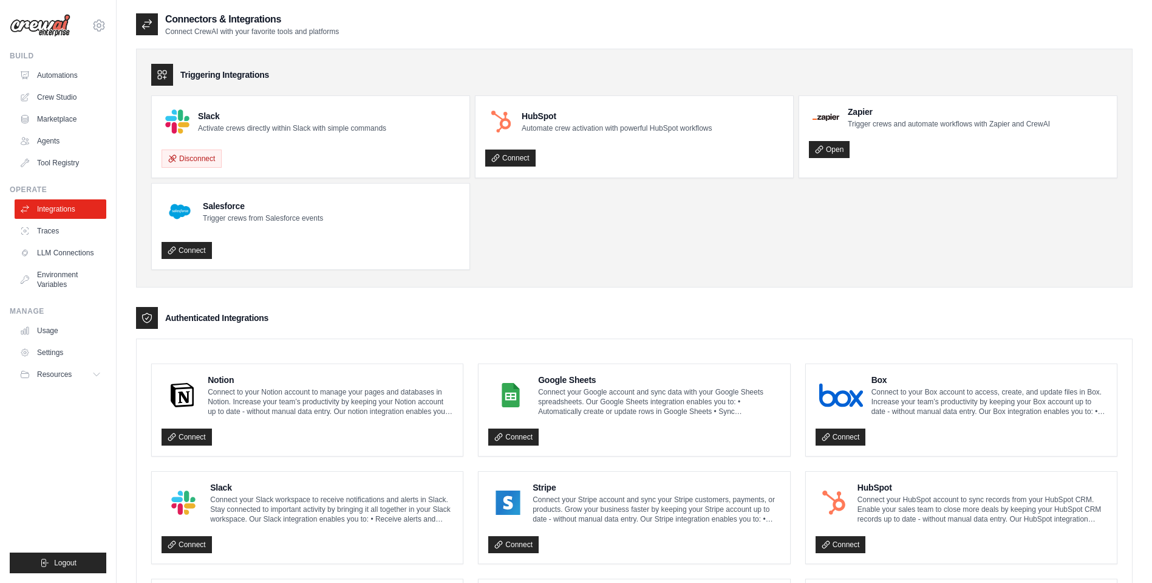
click at [631, 223] on ul "Slack Activate crews directly within Slack with simple commands Disconnect HubS…" at bounding box center [634, 182] width 966 height 174
